Goal: Task Accomplishment & Management: Complete application form

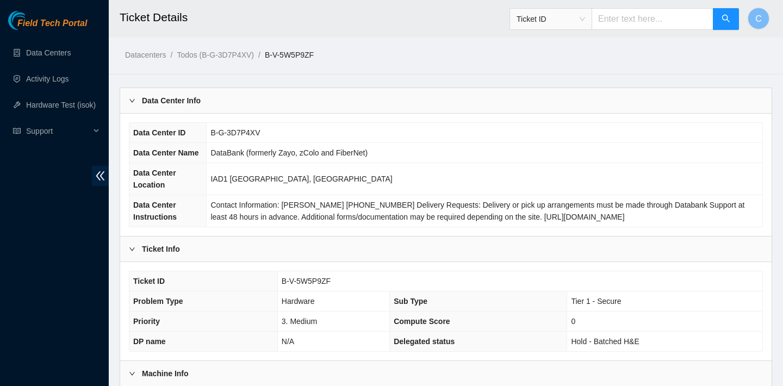
scroll to position [213, 0]
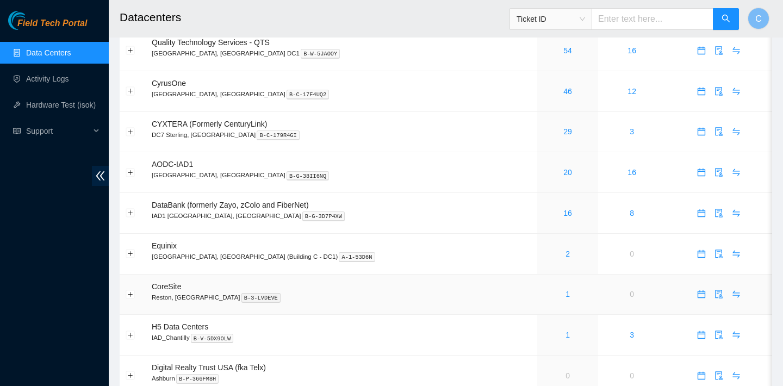
scroll to position [46, 0]
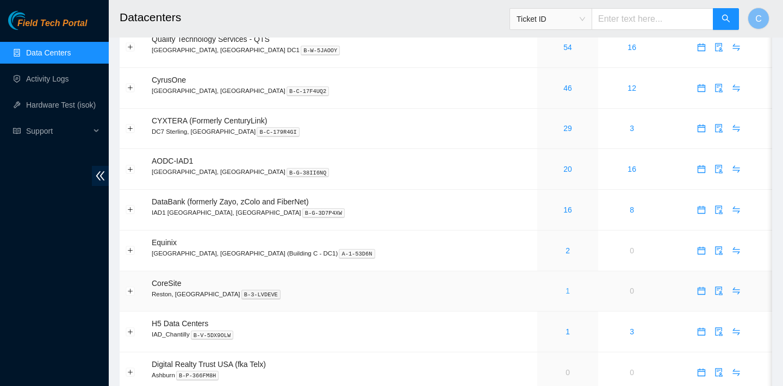
click at [565, 293] on link "1" at bounding box center [567, 290] width 4 height 9
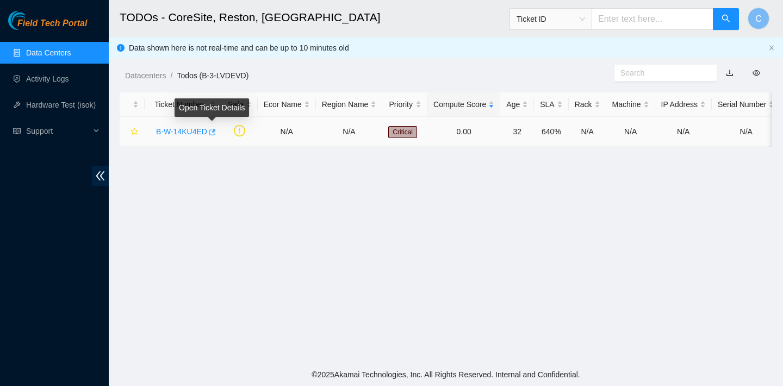
click at [215, 132] on icon "button" at bounding box center [212, 132] width 8 height 8
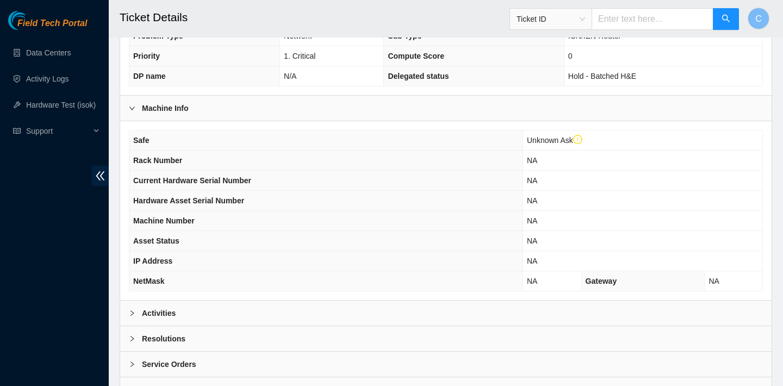
scroll to position [325, 0]
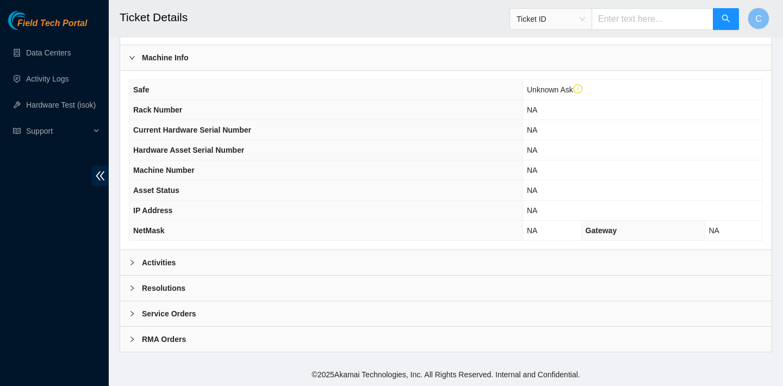
click at [234, 252] on div "Activities" at bounding box center [445, 262] width 651 height 25
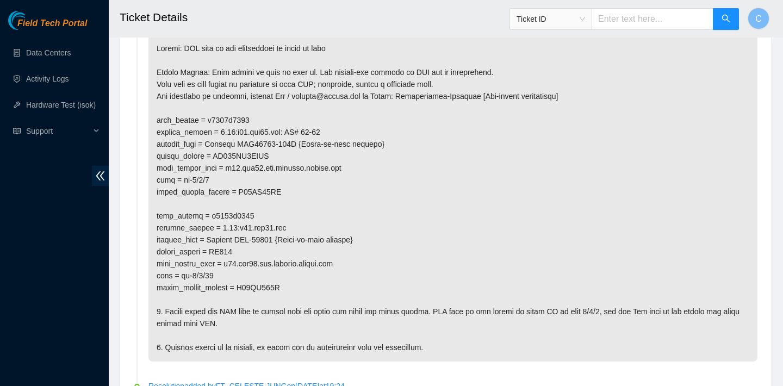
scroll to position [582, 0]
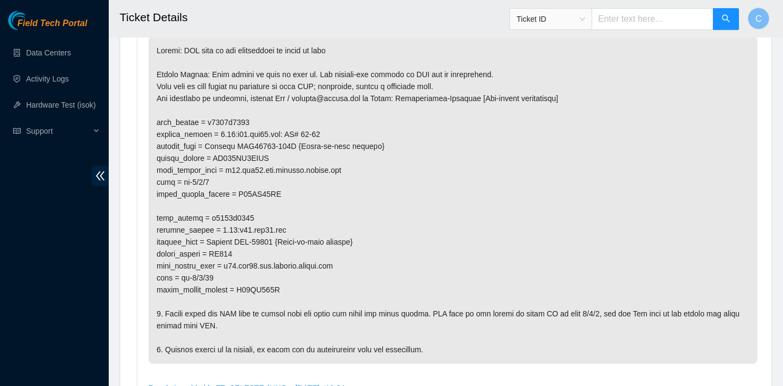
click at [440, 117] on p at bounding box center [452, 199] width 609 height 327
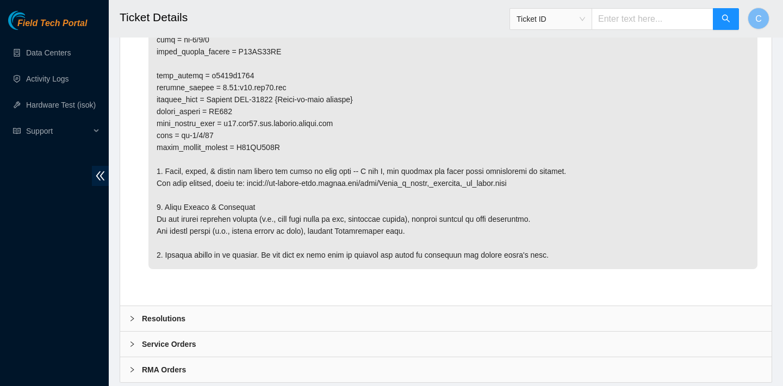
scroll to position [1246, 0]
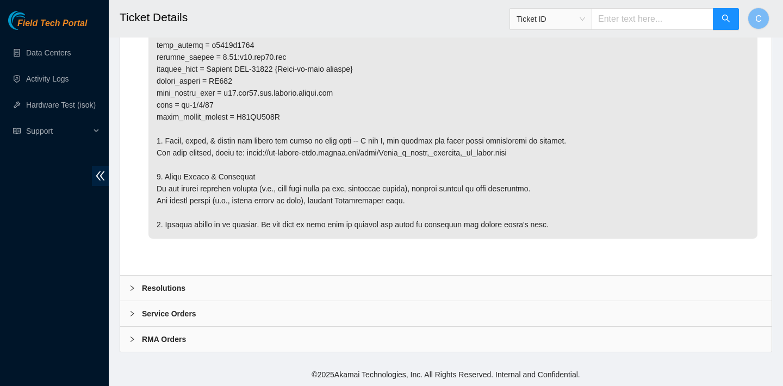
click at [416, 279] on div "Resolutions" at bounding box center [445, 288] width 651 height 25
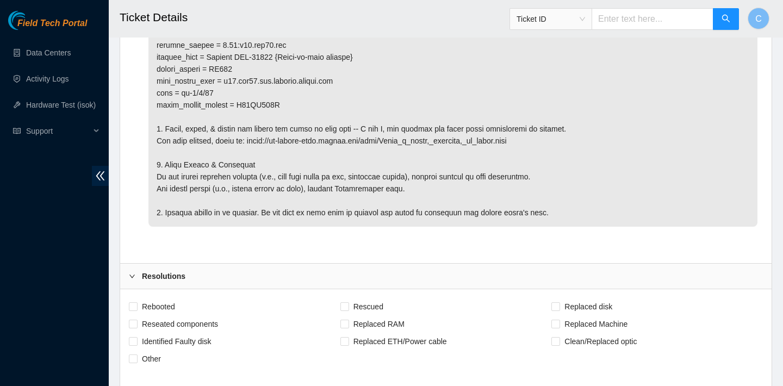
scroll to position [1420, 0]
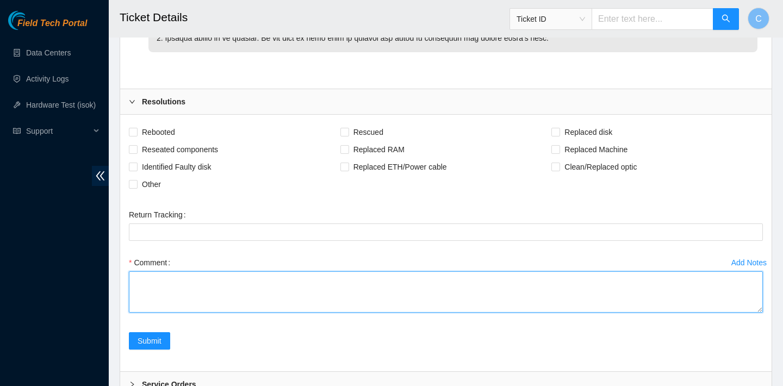
click at [248, 295] on textarea "Comment" at bounding box center [446, 291] width 634 height 41
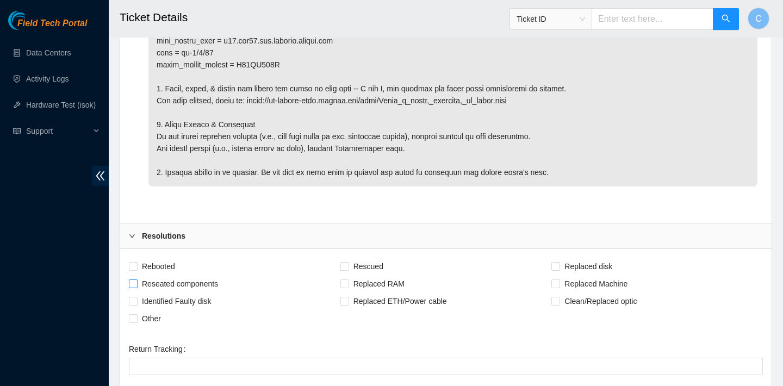
scroll to position [1364, 0]
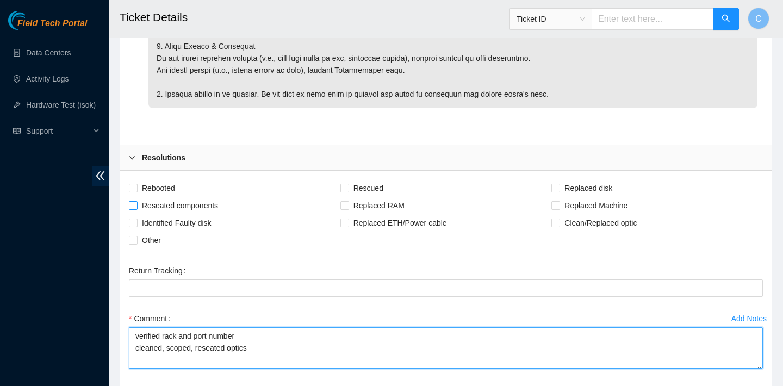
type textarea "verified rack and port number cleaned, scoped, reseated optics"
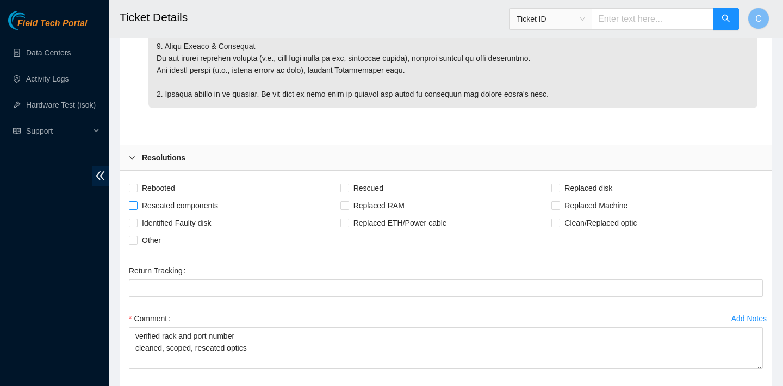
click at [184, 214] on span "Reseated components" at bounding box center [180, 205] width 85 height 17
click at [136, 209] on input "Reseated components" at bounding box center [133, 205] width 8 height 8
checkbox input "true"
click at [560, 232] on span "Clean/Replaced optic" at bounding box center [600, 222] width 81 height 17
click at [559, 226] on input "Clean/Replaced optic" at bounding box center [555, 223] width 8 height 8
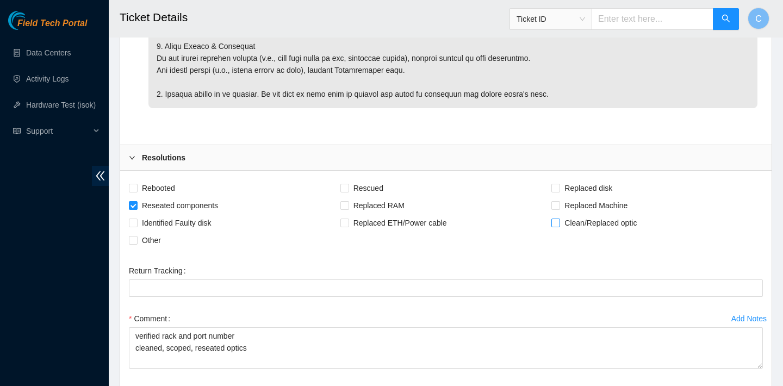
checkbox input "true"
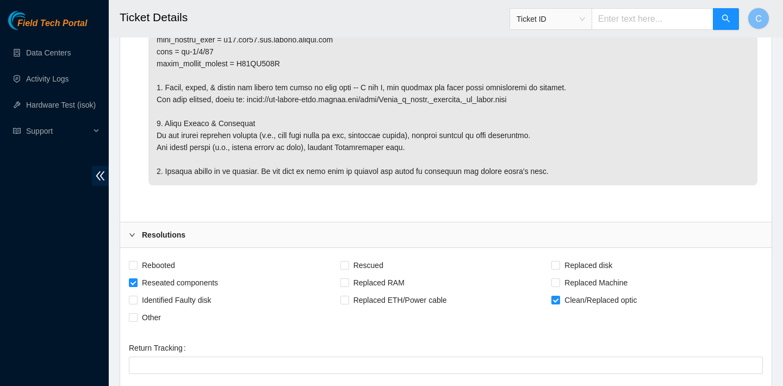
scroll to position [1503, 0]
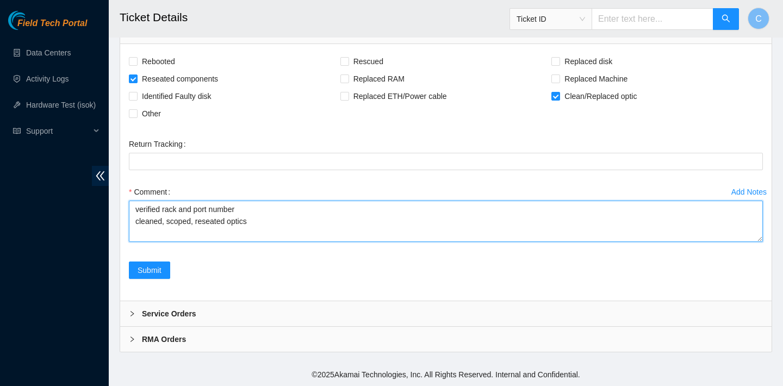
click at [263, 226] on textarea "verified rack and port number cleaned, scoped, reseated optics" at bounding box center [446, 221] width 634 height 41
click at [240, 208] on textarea "verified rack and port number cleaned, scoped, reseated optics" at bounding box center [446, 221] width 634 height 41
drag, startPoint x: 240, startPoint y: 208, endPoint x: 195, endPoint y: 208, distance: 45.1
click at [195, 208] on textarea "verified rack and port number cleaned, scoped, reseated optics" at bounding box center [446, 221] width 634 height 41
click at [237, 210] on textarea "verified rack and port number cleaned, scoped, reseated optics" at bounding box center [446, 221] width 634 height 41
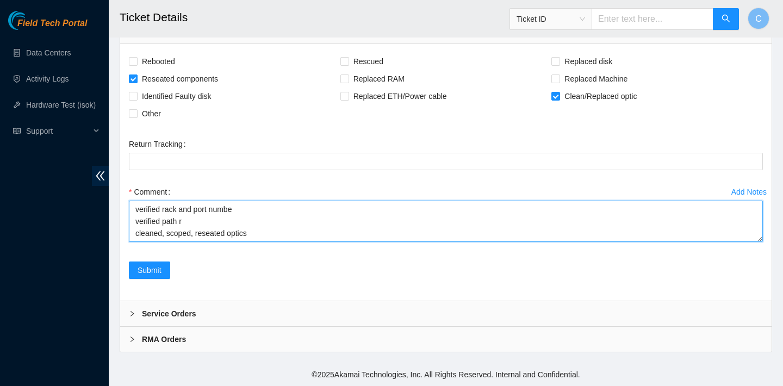
click at [226, 220] on textarea "verified rack and port numbe verified path r cleaned, scoped, reseated optics" at bounding box center [446, 221] width 634 height 41
drag, startPoint x: 261, startPoint y: 221, endPoint x: 138, endPoint y: 220, distance: 123.9
click at [138, 220] on textarea "verified rack and port numbe verified path unseated at mag took light no readin…" at bounding box center [446, 221] width 634 height 41
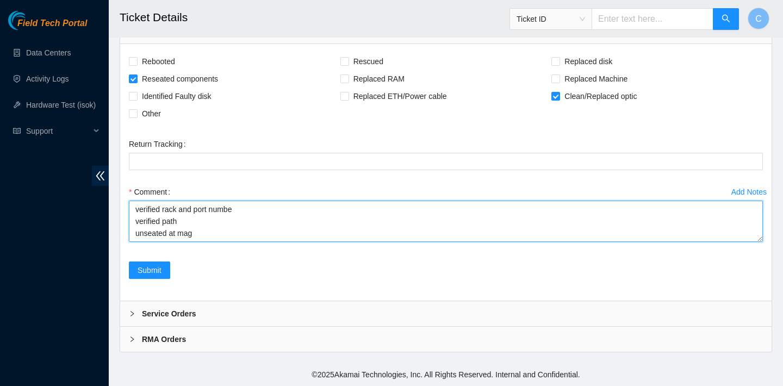
click at [239, 207] on textarea "verified rack and port numbe verified path unseated at mag took light no readin…" at bounding box center [446, 221] width 634 height 41
click at [194, 219] on textarea "verified rack and port number verified path unseated at mag took light no readi…" at bounding box center [446, 221] width 634 height 41
click at [198, 232] on textarea "verified rack and port number verified path unseated at mag took light no readi…" at bounding box center [446, 221] width 634 height 41
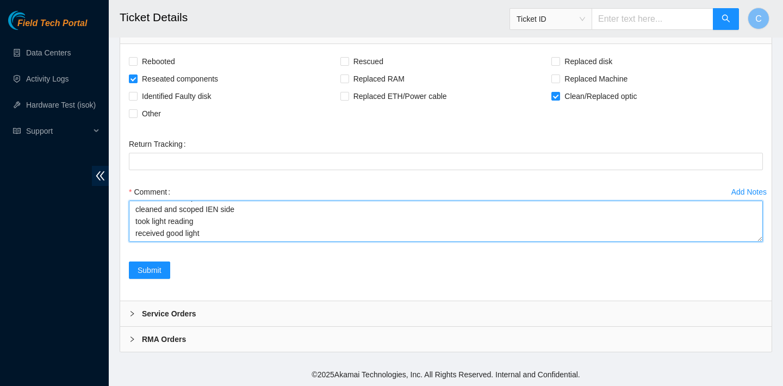
click at [221, 236] on textarea "verified rack and port number verified path unseated at mag took light no readi…" at bounding box center [446, 221] width 634 height 41
click at [217, 239] on textarea "verified rack and port number verified path unseated at mag took light no readi…" at bounding box center [446, 221] width 634 height 41
paste textarea "New SN:S23CB03AA IEN side Old SN:S22JB05UR IEN"
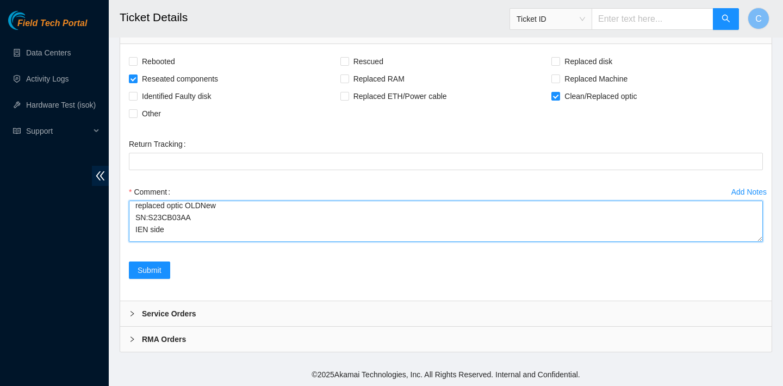
click at [201, 204] on textarea "verified rack and port number verified path unseated at mag took light no readi…" at bounding box center [446, 221] width 634 height 41
drag, startPoint x: 134, startPoint y: 224, endPoint x: 155, endPoint y: 234, distance: 23.3
click at [155, 234] on textarea "verified rack and port number verified path unseated at mag took light no readi…" at bounding box center [446, 221] width 634 height 41
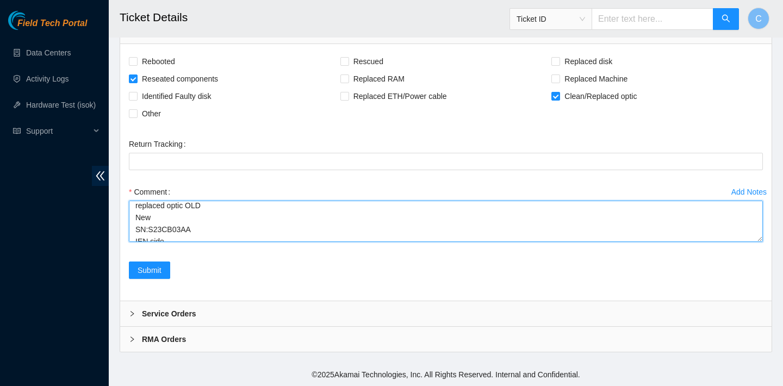
click at [212, 206] on textarea "verified rack and port number verified path unseated at mag took light no readi…" at bounding box center [446, 221] width 634 height 41
click at [190, 208] on textarea "verified rack and port number verified path unseated at mag took light no readi…" at bounding box center [446, 221] width 634 height 41
click at [175, 229] on textarea "verified rack and port number verified path unseated at mag took light no readi…" at bounding box center [446, 221] width 634 height 41
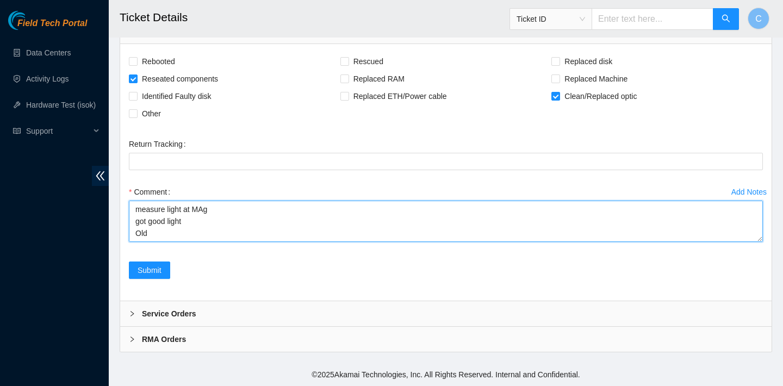
drag, startPoint x: 152, startPoint y: 217, endPoint x: 135, endPoint y: 217, distance: 16.9
click at [135, 217] on textarea "verified rack and port number verified path unseated at mag took light no readi…" at bounding box center [446, 221] width 634 height 41
click at [132, 222] on textarea "verified rack and port number verified path unseated at mag took light no readi…" at bounding box center [446, 221] width 634 height 41
paste textarea "SN:S22JB05UR IEN"
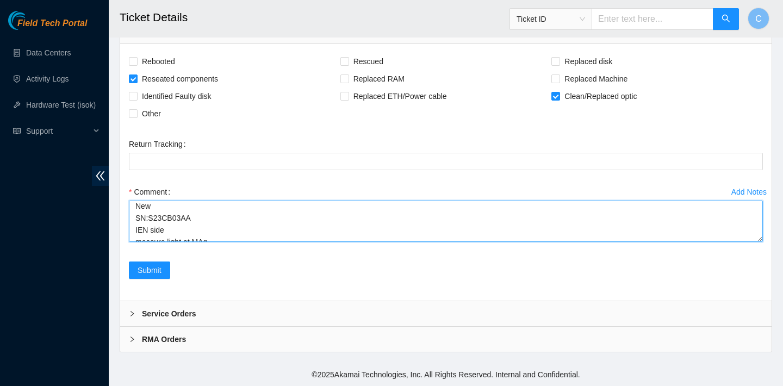
scroll to position [181, 0]
drag, startPoint x: 132, startPoint y: 207, endPoint x: 166, endPoint y: 224, distance: 37.9
click at [166, 224] on textarea "verified rack and port number verified path unseated at mag took light no readi…" at bounding box center [446, 221] width 634 height 41
paste textarea "SN:S23CB03AA"
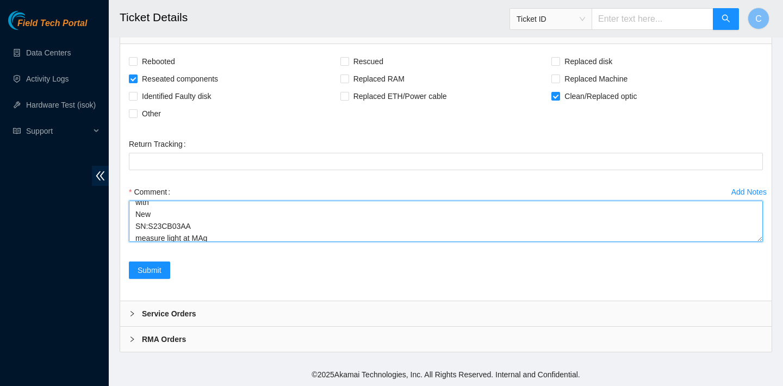
click at [157, 211] on textarea "verified rack and port number verified path unseated at mag took light no readi…" at bounding box center [446, 221] width 634 height 41
click at [194, 219] on textarea "verified rack and port number verified path unseated at mag took light no readi…" at bounding box center [446, 221] width 634 height 41
click at [215, 205] on textarea "verified rack and port number verified path unseated at mag took light no readi…" at bounding box center [446, 221] width 634 height 41
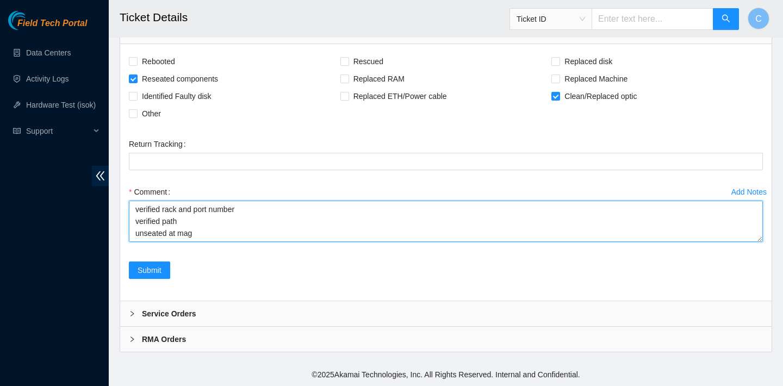
click at [199, 229] on textarea "verified rack and port number verified path unseated at mag took light no readi…" at bounding box center [446, 221] width 634 height 41
click at [183, 202] on textarea "verified rack and port number verified path unseated at MAG took light no readi…" at bounding box center [446, 221] width 634 height 41
click at [192, 208] on textarea "verified rack and port number verified path unseated at MAG took light no readi…" at bounding box center [446, 221] width 634 height 41
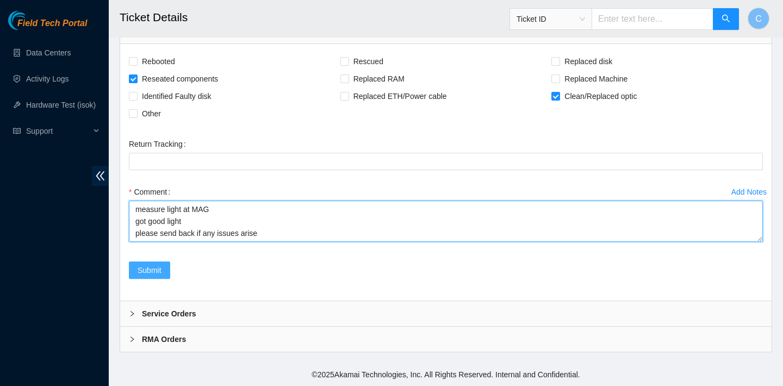
type textarea "verified rack and port number verified path unseated at MAG took light no readi…"
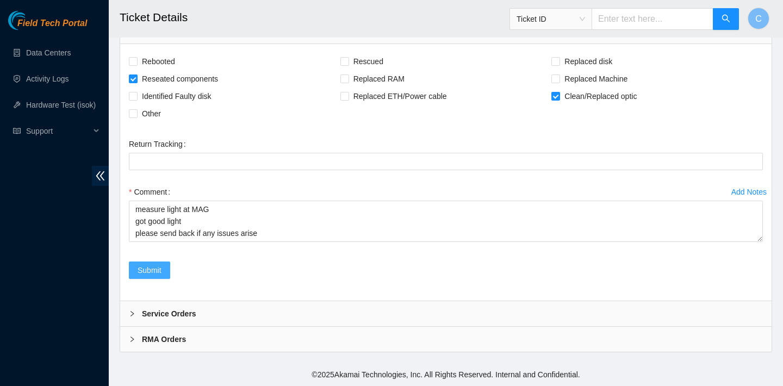
click at [163, 275] on button "Submit" at bounding box center [149, 269] width 41 height 17
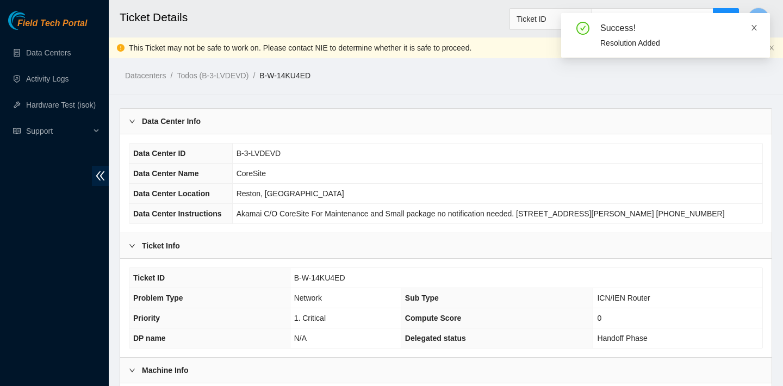
click at [752, 22] on link at bounding box center [754, 28] width 8 height 12
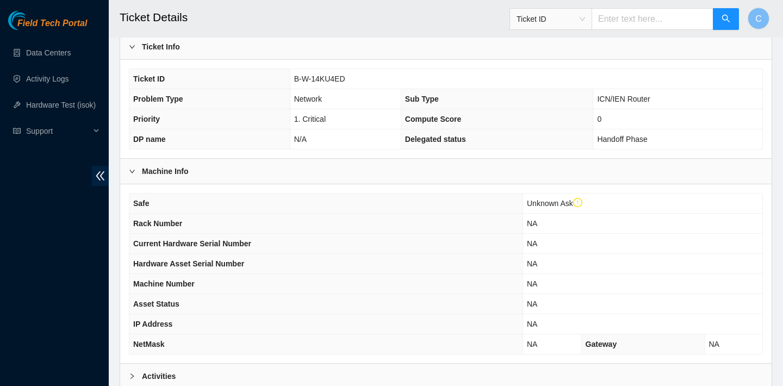
scroll to position [325, 0]
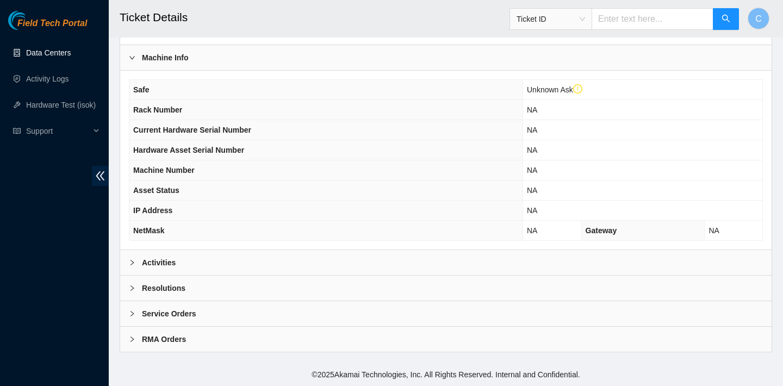
click at [40, 57] on link "Data Centers" at bounding box center [48, 52] width 45 height 9
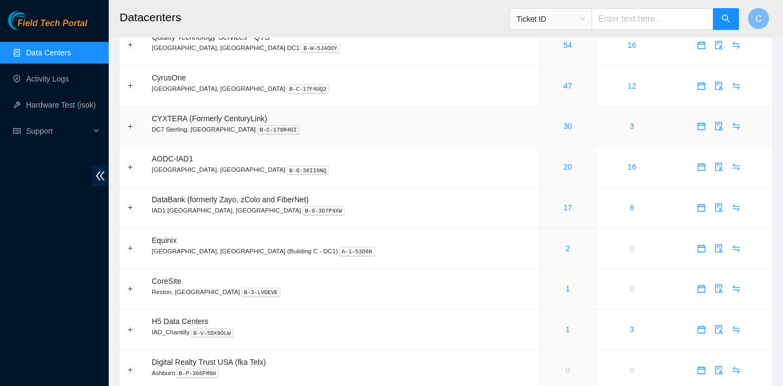
scroll to position [126, 0]
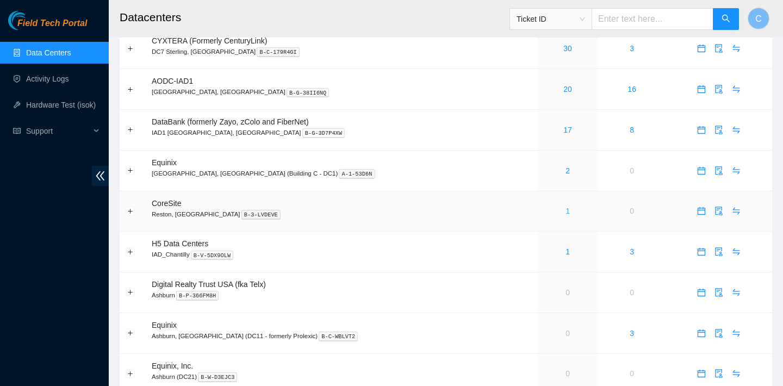
click at [565, 207] on link "1" at bounding box center [567, 211] width 4 height 9
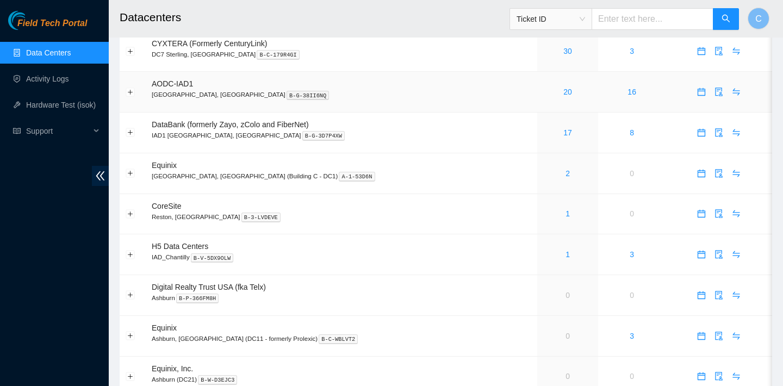
scroll to position [167, 0]
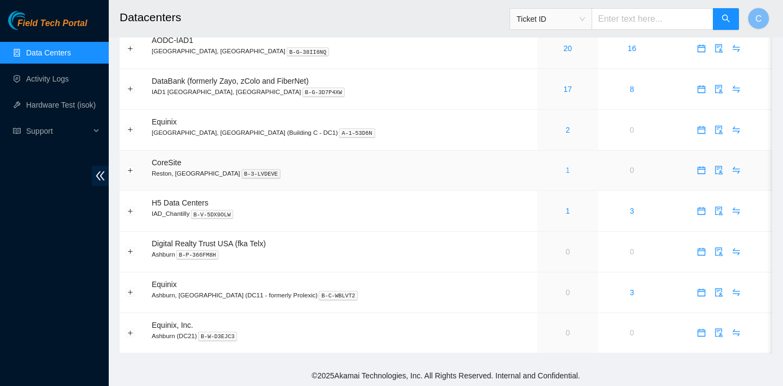
click at [565, 166] on link "1" at bounding box center [567, 170] width 4 height 9
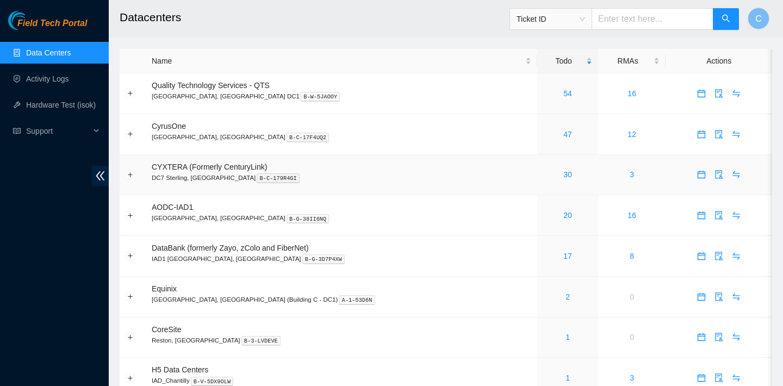
scroll to position [167, 0]
click at [72, 101] on link "Hardware Test (isok)" at bounding box center [61, 105] width 70 height 9
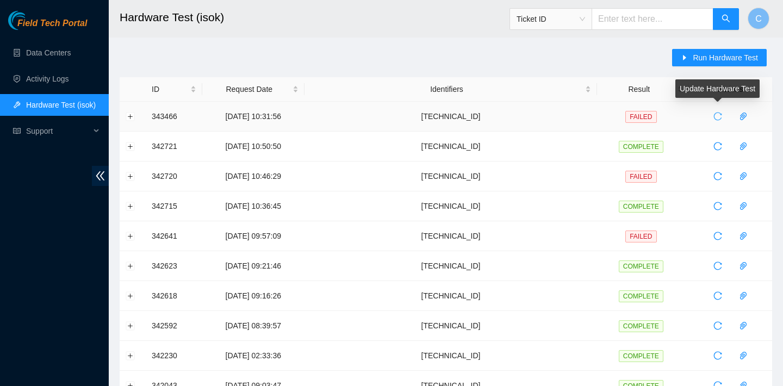
click at [715, 114] on icon "reload" at bounding box center [717, 116] width 9 height 9
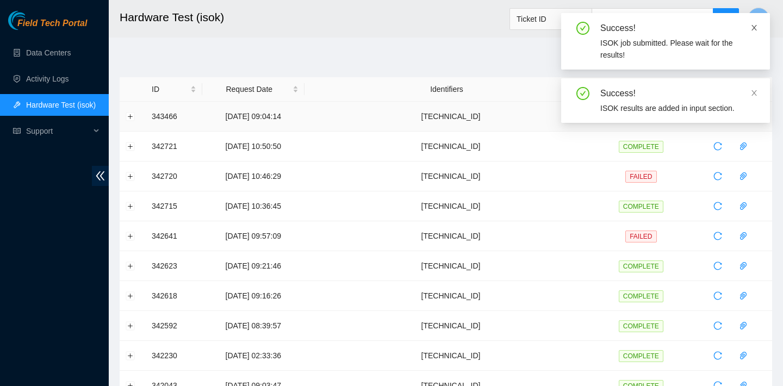
click at [752, 24] on icon "close" at bounding box center [754, 28] width 8 height 8
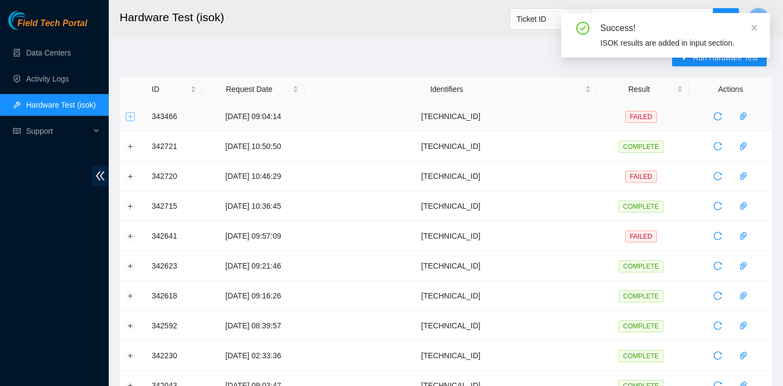
click at [131, 115] on button "Expand row" at bounding box center [130, 116] width 9 height 9
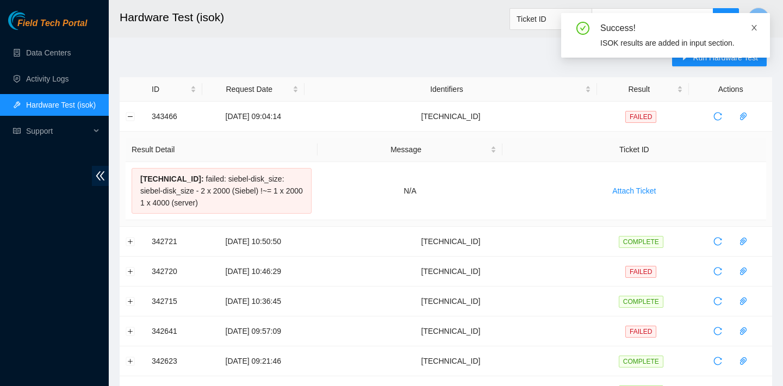
click at [754, 26] on icon "close" at bounding box center [754, 28] width 8 height 8
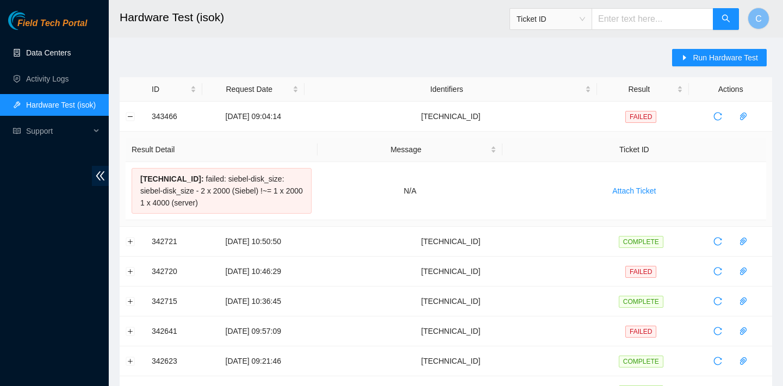
click at [29, 55] on link "Data Centers" at bounding box center [48, 52] width 45 height 9
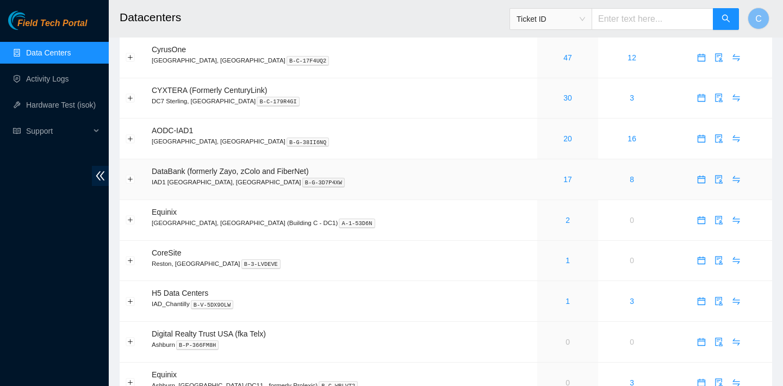
scroll to position [77, 0]
click at [565, 259] on link "1" at bounding box center [567, 259] width 4 height 9
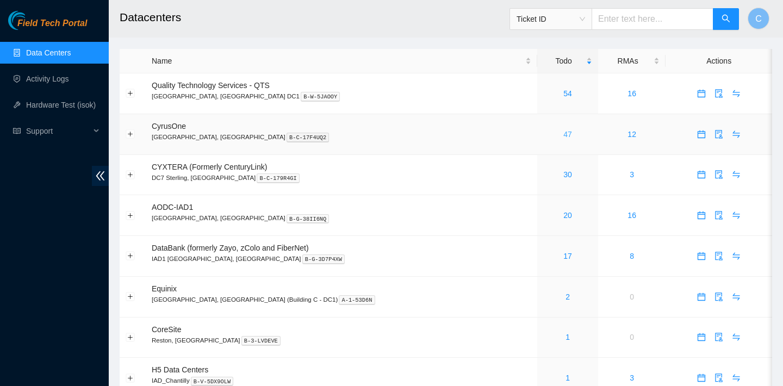
click at [563, 133] on link "47" at bounding box center [567, 134] width 9 height 9
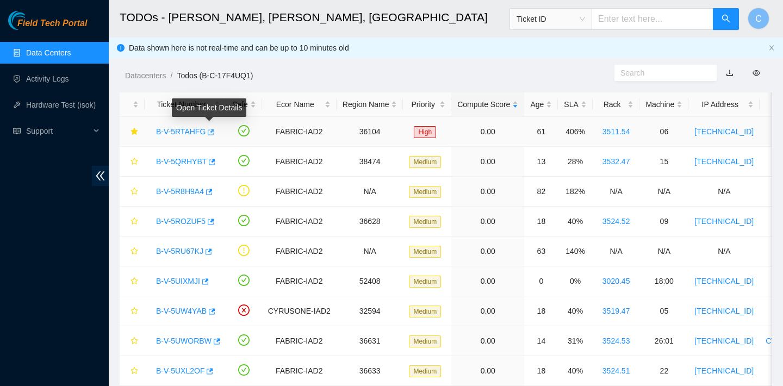
click at [214, 129] on icon "button" at bounding box center [211, 132] width 7 height 6
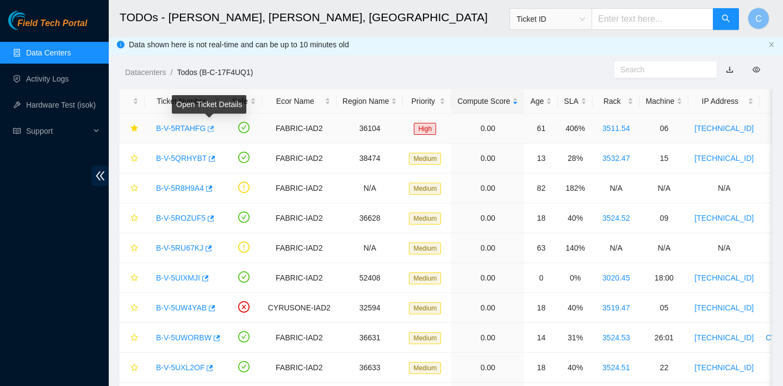
click at [212, 127] on icon "button" at bounding box center [210, 129] width 8 height 8
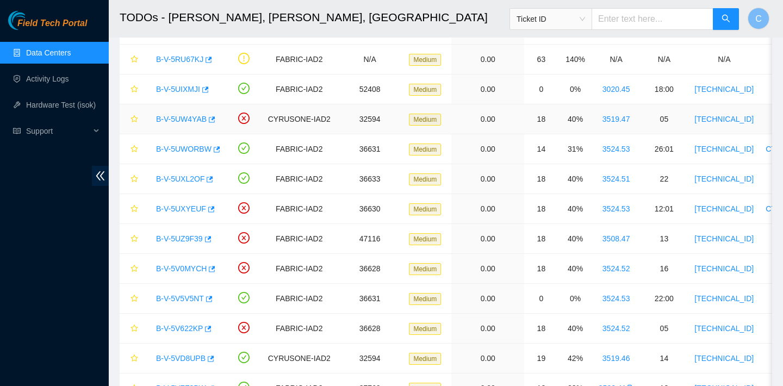
scroll to position [190, 0]
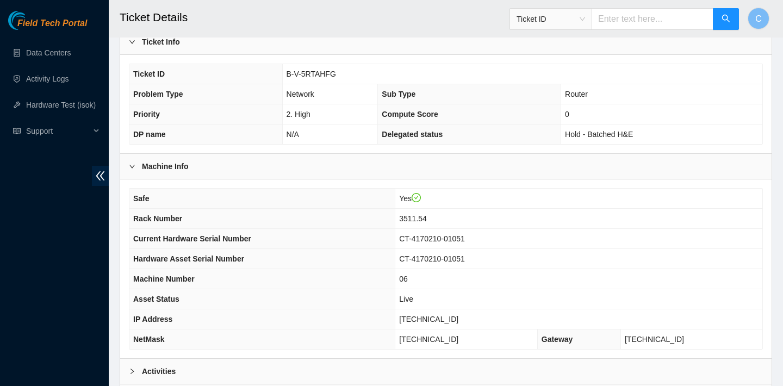
scroll to position [316, 0]
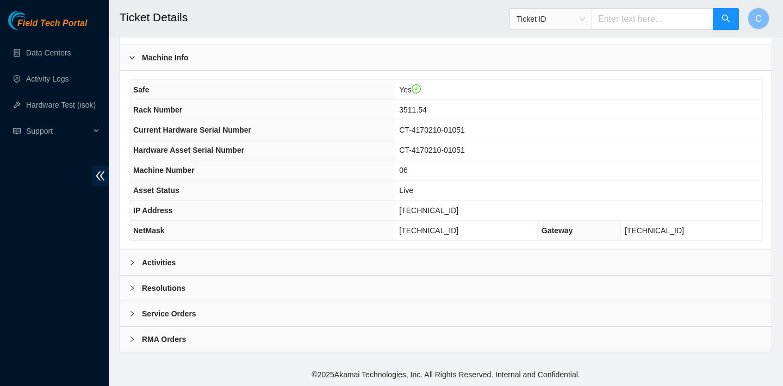
click at [380, 266] on div "Activities" at bounding box center [445, 262] width 651 height 25
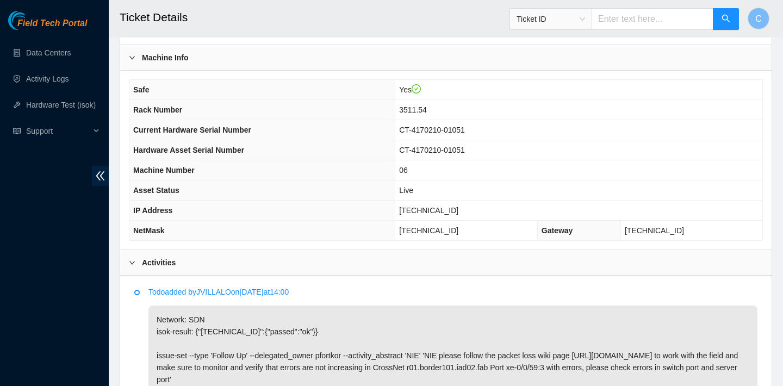
scroll to position [507, 0]
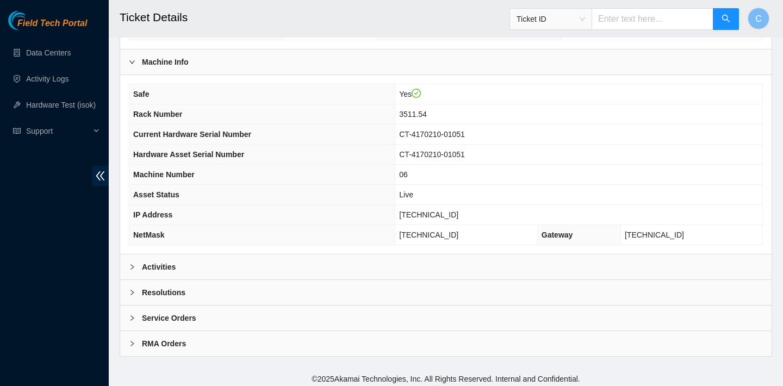
click at [327, 272] on div "Activities" at bounding box center [445, 266] width 651 height 25
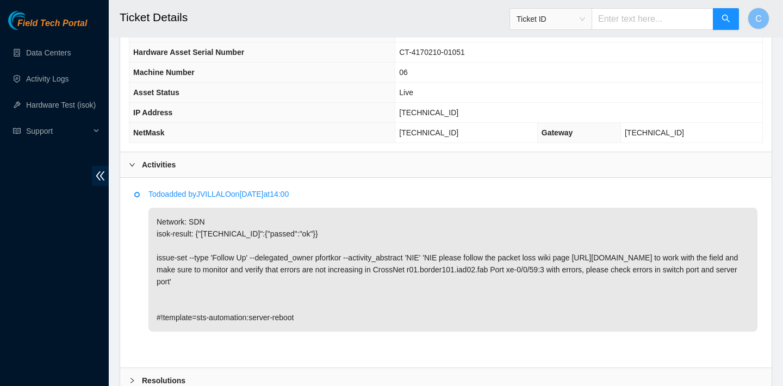
scroll to position [459, 0]
